Goal: Transaction & Acquisition: Purchase product/service

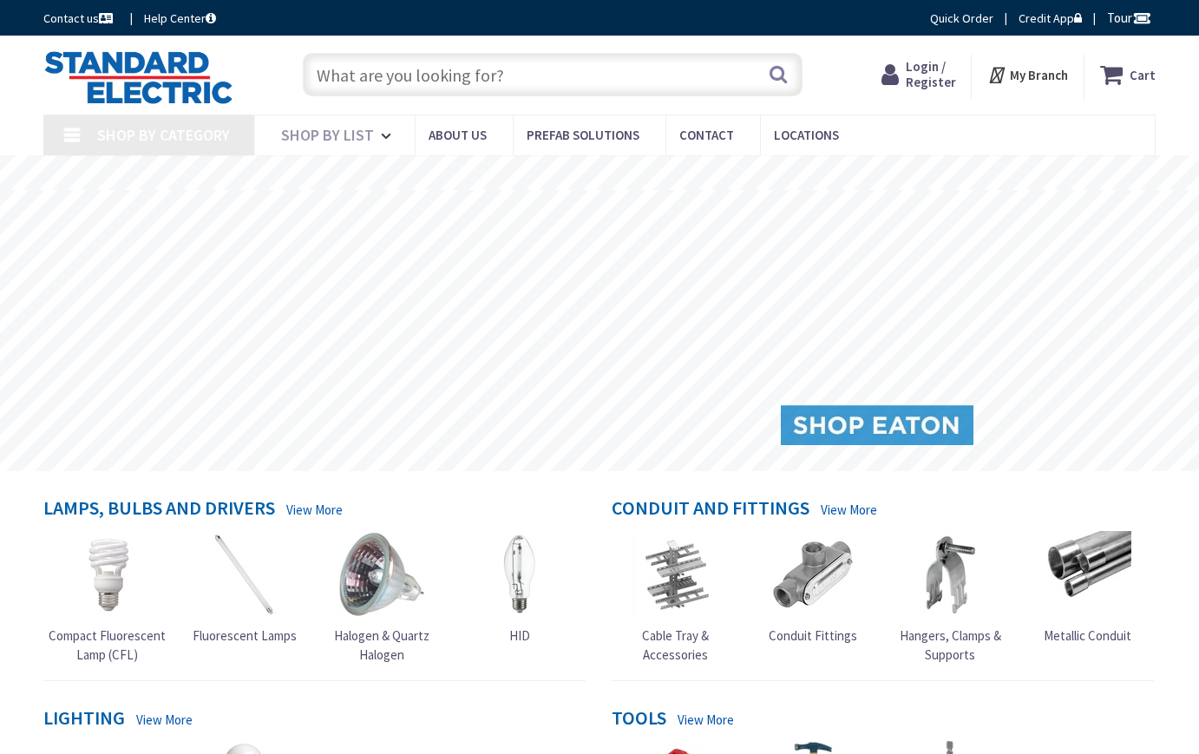
type input "[DEMOGRAPHIC_DATA][GEOGRAPHIC_DATA], [GEOGRAPHIC_DATA]"
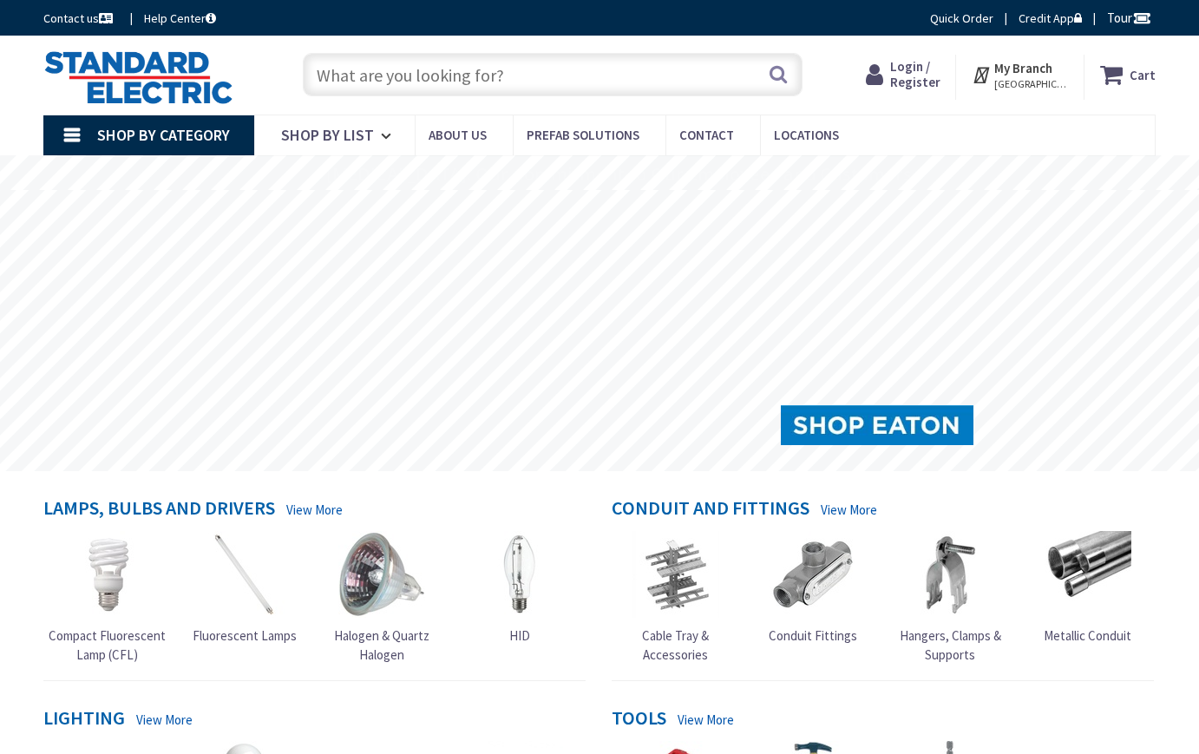
drag, startPoint x: 332, startPoint y: 78, endPoint x: 341, endPoint y: 82, distance: 9.3
click at [333, 78] on input "text" at bounding box center [553, 74] width 500 height 43
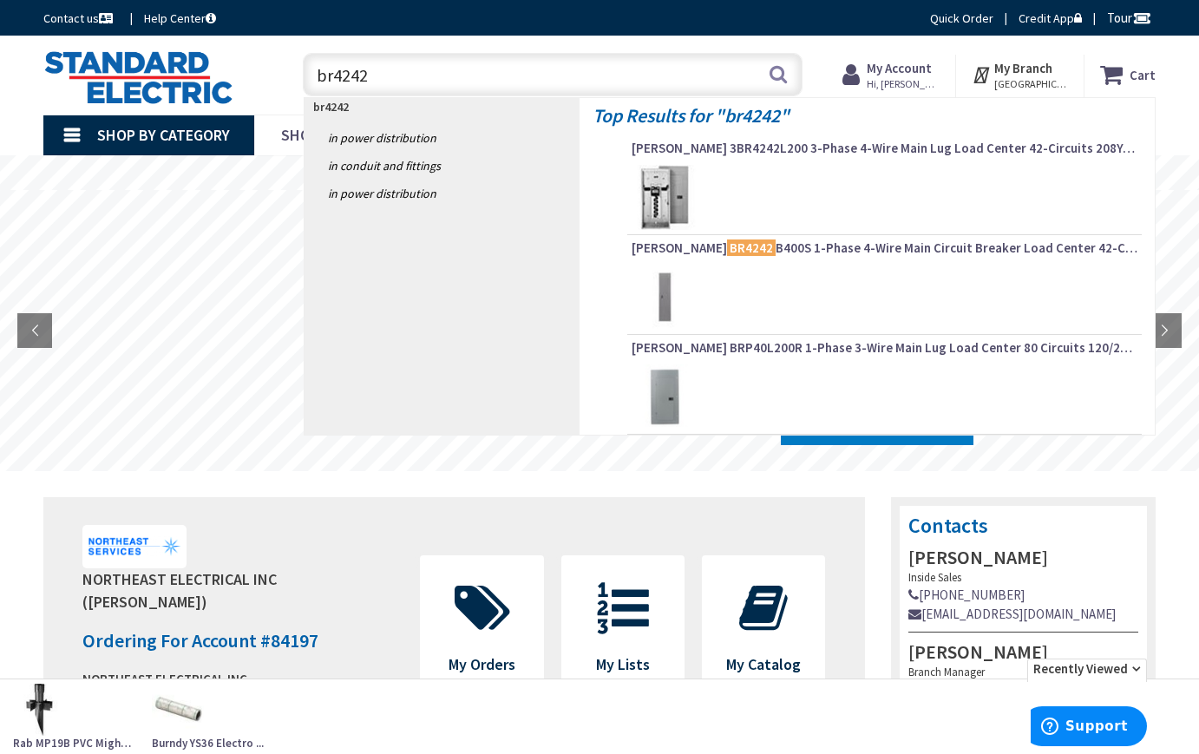
type input "3br4242"
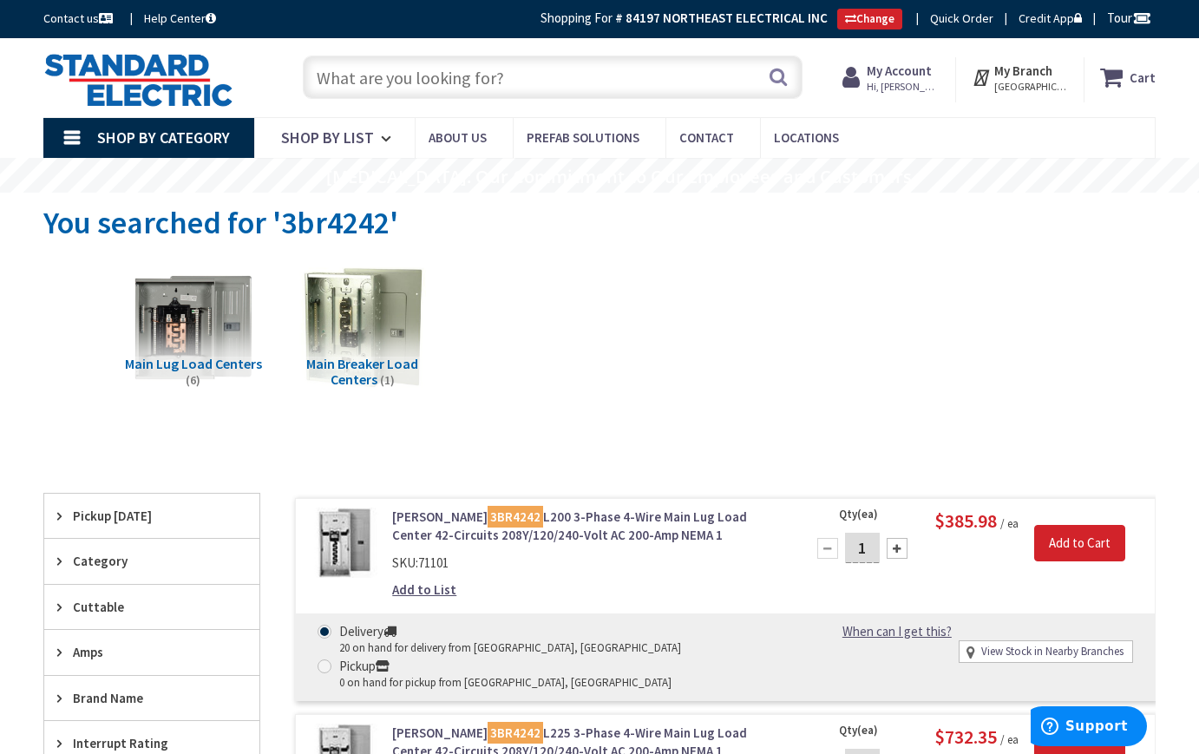
click at [336, 72] on input "text" at bounding box center [553, 77] width 500 height 43
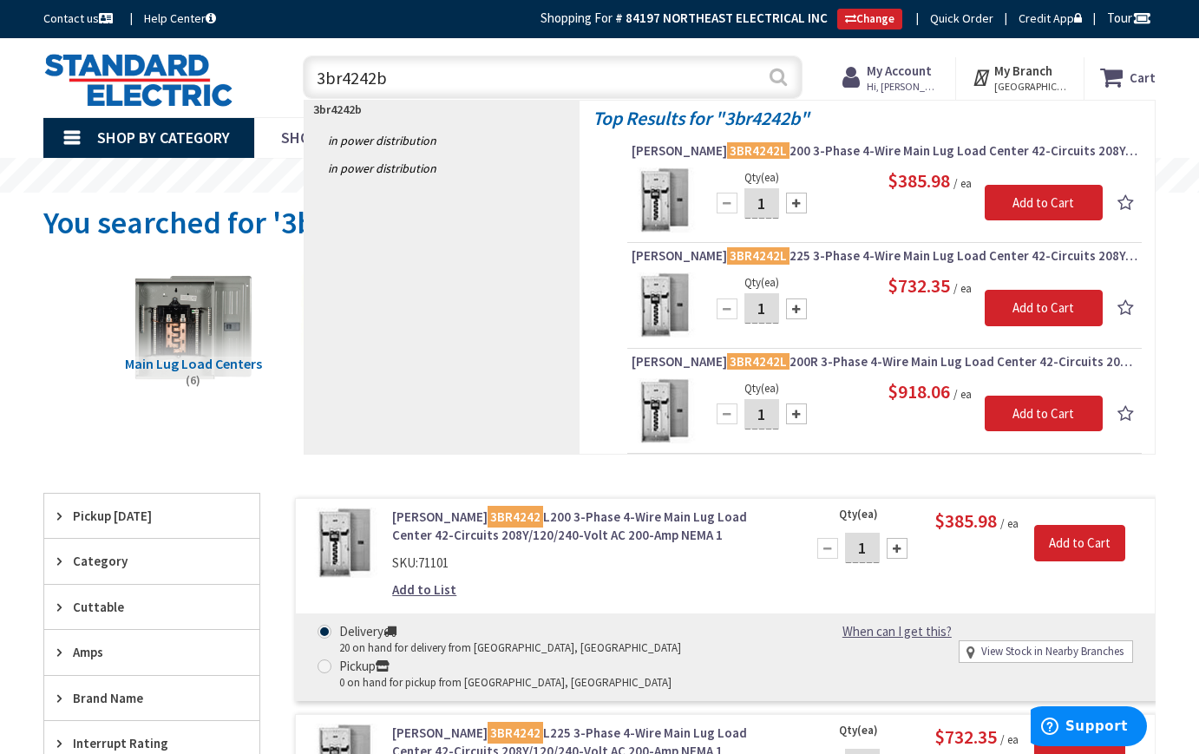
type input "3br4242b"
click at [781, 72] on button "Search" at bounding box center [778, 76] width 23 height 39
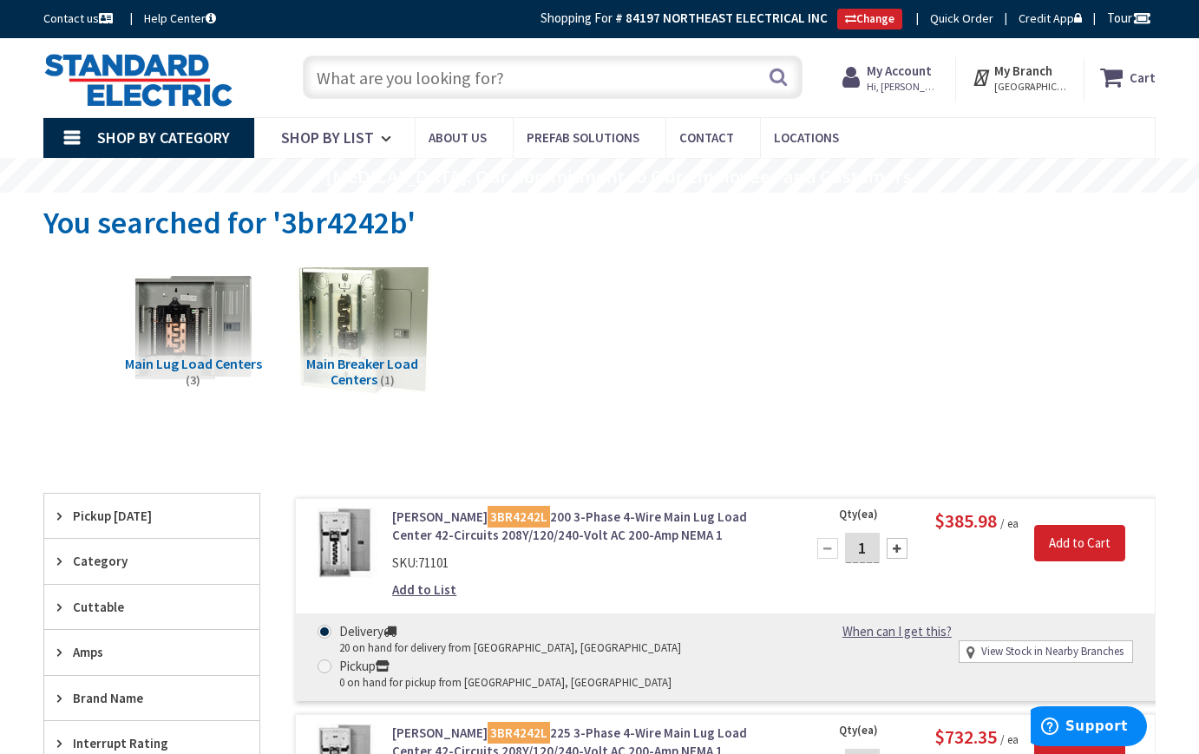
click at [346, 321] on img at bounding box center [362, 328] width 141 height 141
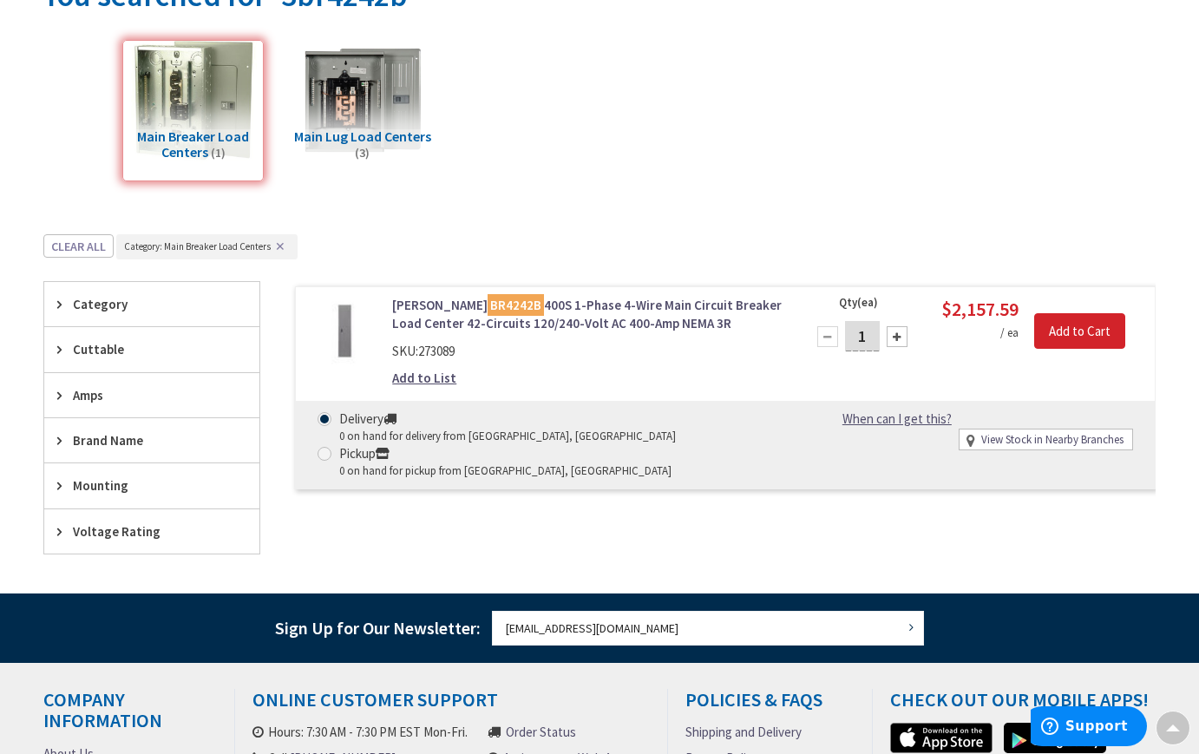
scroll to position [201, 0]
